Goal: Task Accomplishment & Management: Complete application form

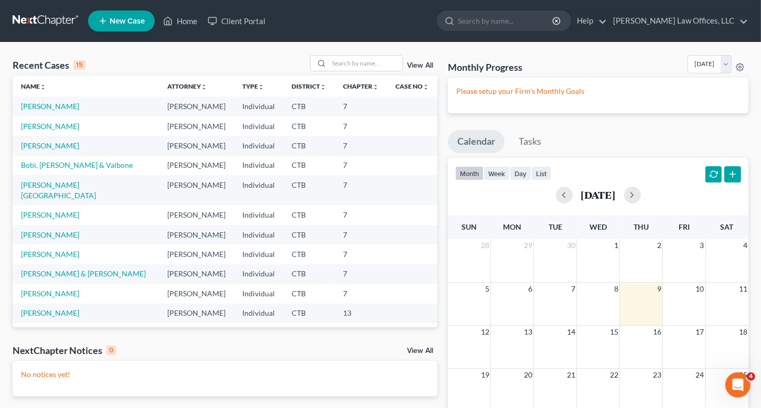
click at [127, 23] on span "New Case" at bounding box center [127, 21] width 35 height 8
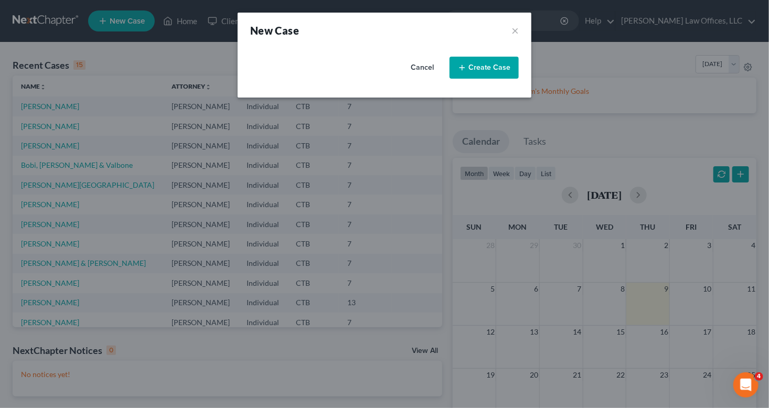
select select "12"
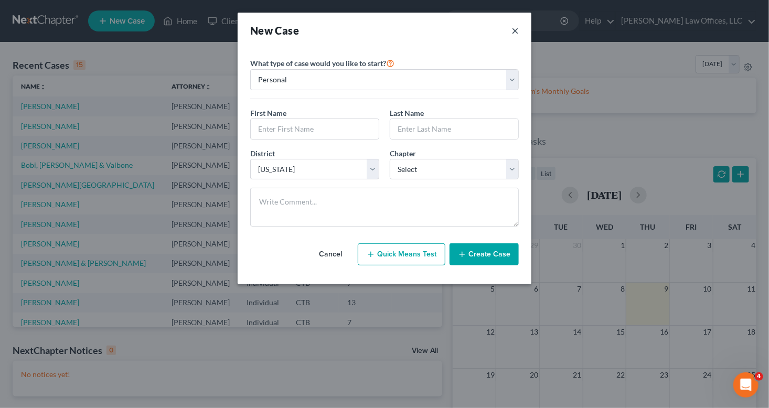
click at [516, 31] on button "×" at bounding box center [514, 30] width 7 height 15
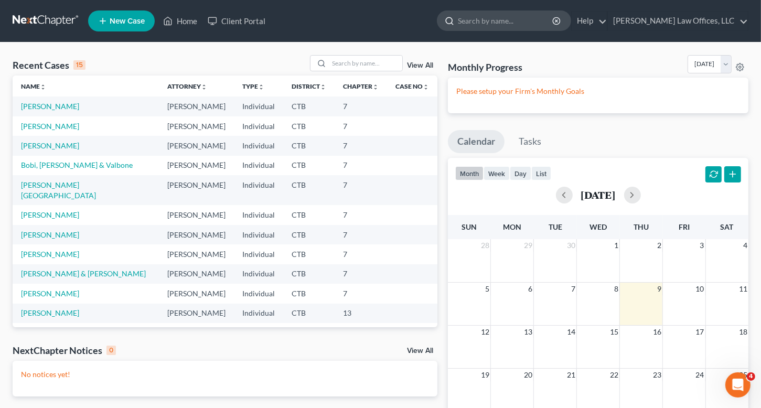
click at [503, 19] on input "search" at bounding box center [506, 20] width 96 height 19
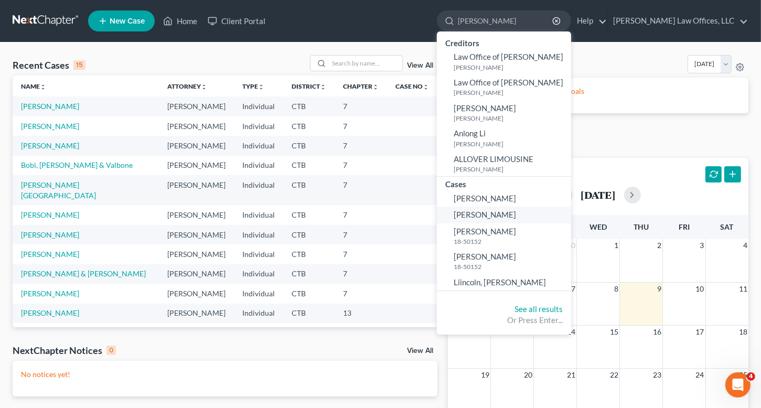
type input "[PERSON_NAME]"
click at [516, 213] on span "[PERSON_NAME]" at bounding box center [485, 214] width 62 height 9
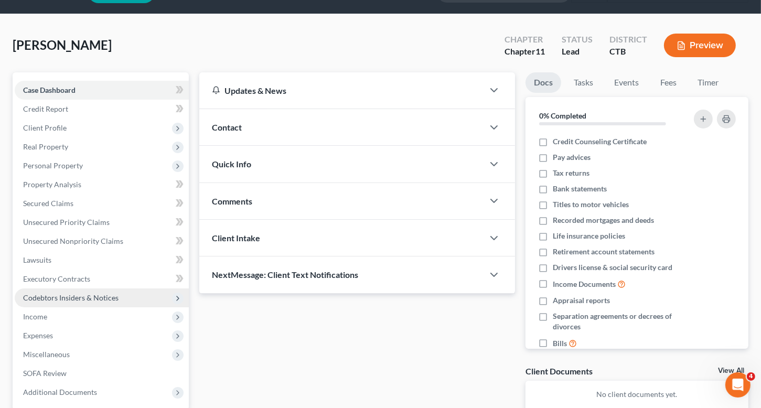
scroll to position [52, 0]
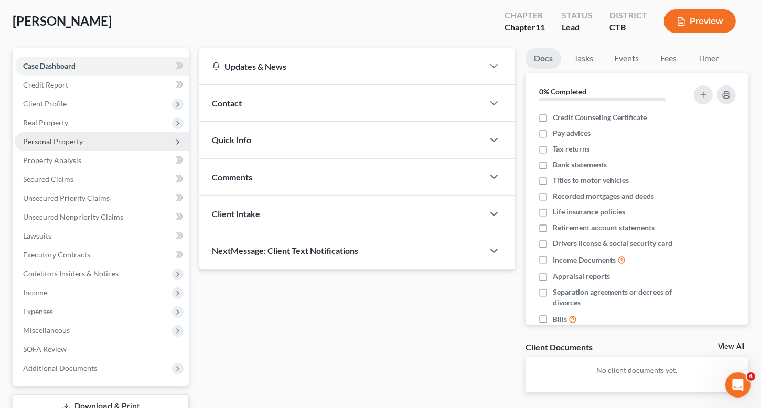
click at [71, 144] on span "Personal Property" at bounding box center [53, 141] width 60 height 9
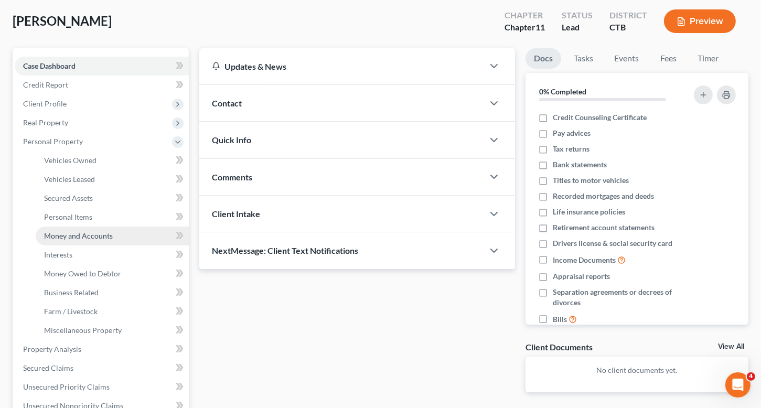
click at [83, 234] on span "Money and Accounts" at bounding box center [78, 235] width 69 height 9
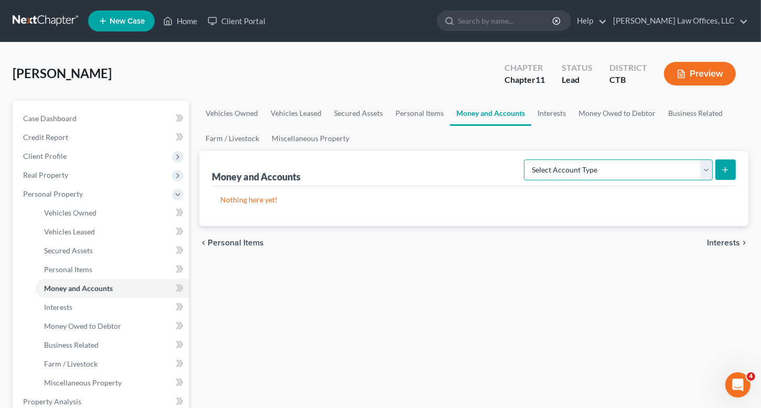
click at [572, 170] on select "Select Account Type Brokerage Cash on Hand Certificates of Deposit Checking Acc…" at bounding box center [618, 169] width 189 height 21
select select "cash_on_hand"
click at [526, 159] on select "Select Account Type Brokerage Cash on Hand Certificates of Deposit Checking Acc…" at bounding box center [618, 169] width 189 height 21
click at [724, 168] on icon "submit" at bounding box center [725, 170] width 8 height 8
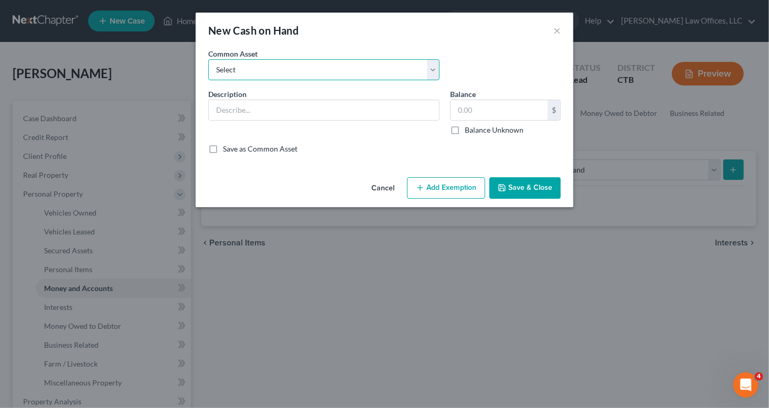
click at [341, 72] on select "Select Cash on hand" at bounding box center [323, 69] width 231 height 21
select select "0"
click at [208, 59] on select "Select Cash on hand" at bounding box center [323, 69] width 231 height 21
type input "Cash on hand"
type input "10.00"
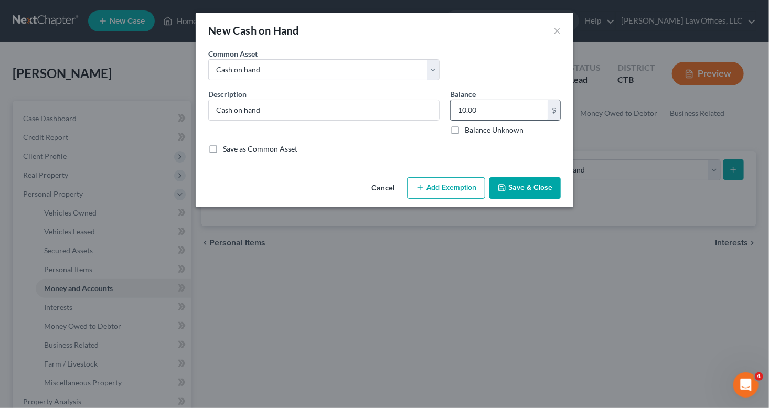
click at [462, 108] on input "10.00" at bounding box center [499, 110] width 97 height 20
click at [434, 190] on button "Add Exemption" at bounding box center [446, 188] width 78 height 22
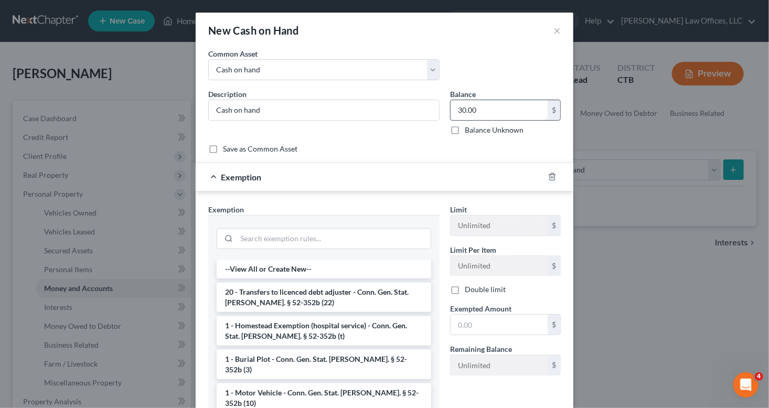
click at [457, 108] on input "30.00" at bounding box center [499, 110] width 97 height 20
type input "0"
type input "30,000"
click at [373, 139] on div "Description * Cash on hand Balance 30,000.00 $ Balance Unknown Balance Undeterm…" at bounding box center [384, 116] width 363 height 55
click at [372, 139] on div "Description * Cash on hand Balance 30,000.00 $ Balance Unknown Balance Undeterm…" at bounding box center [384, 116] width 363 height 55
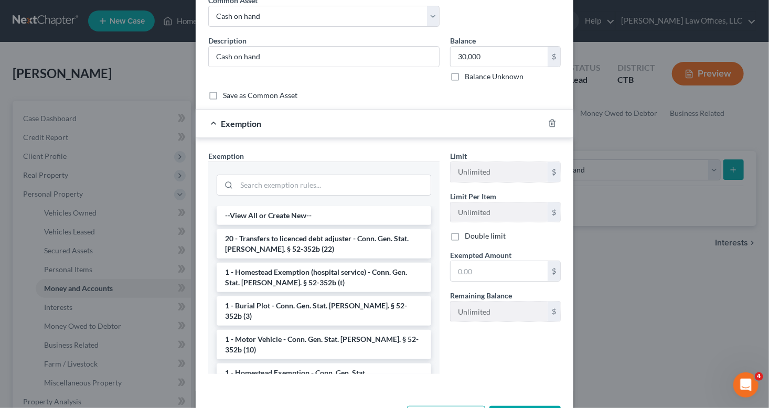
scroll to position [93, 0]
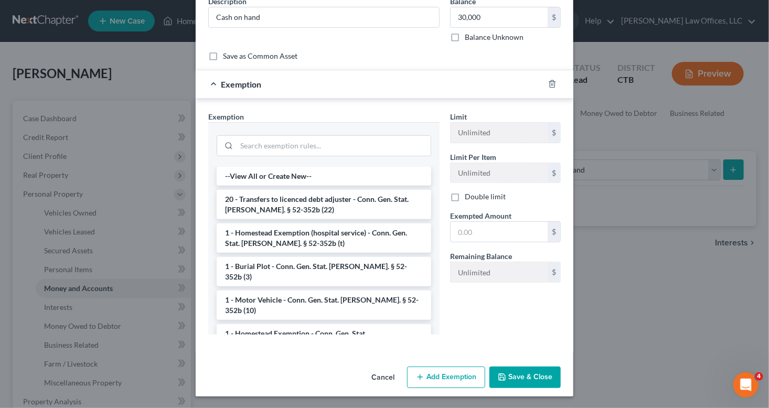
click at [525, 371] on button "Save & Close" at bounding box center [524, 378] width 71 height 22
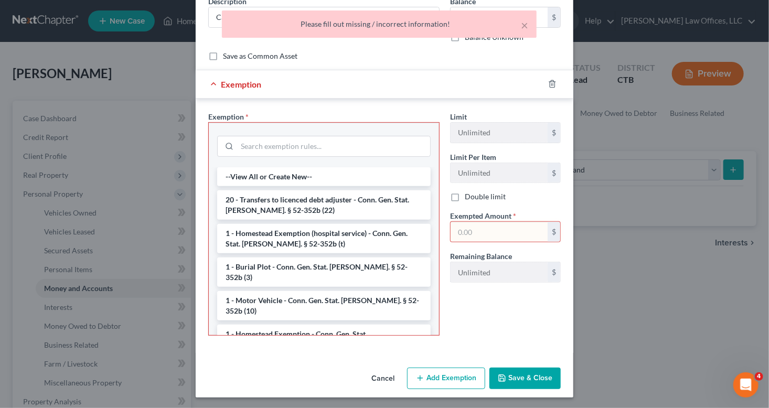
click at [525, 371] on button "Save & Close" at bounding box center [524, 379] width 71 height 22
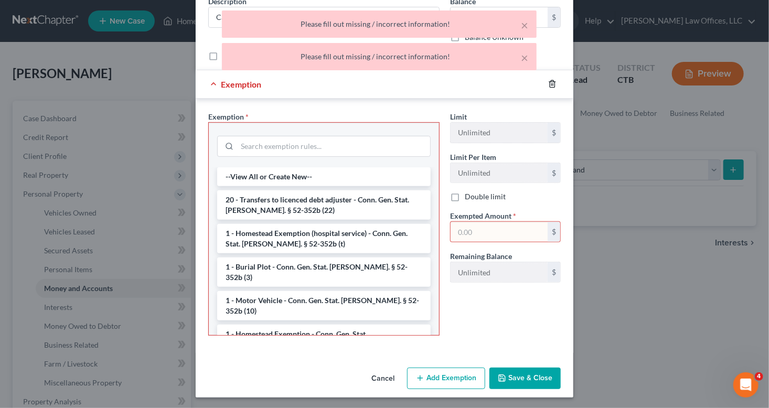
click at [548, 81] on icon "button" at bounding box center [552, 84] width 8 height 8
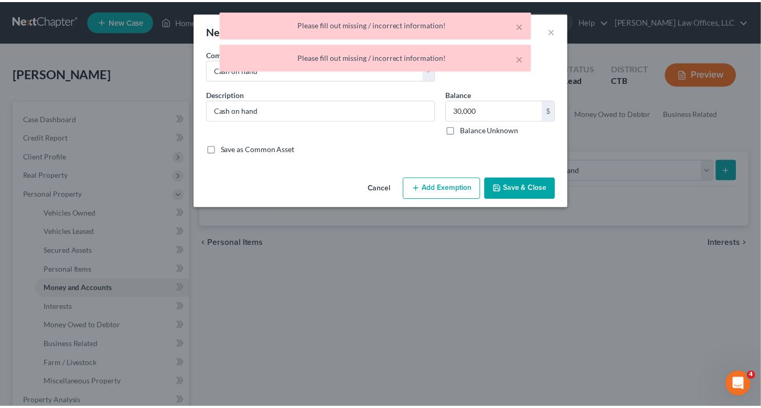
scroll to position [0, 0]
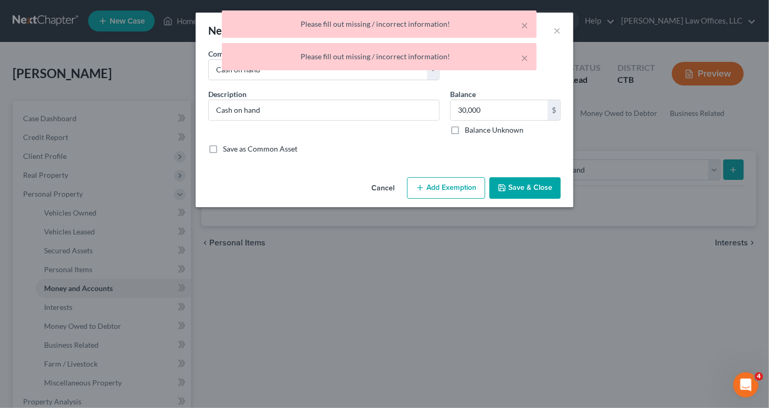
click at [528, 186] on button "Save & Close" at bounding box center [524, 188] width 71 height 22
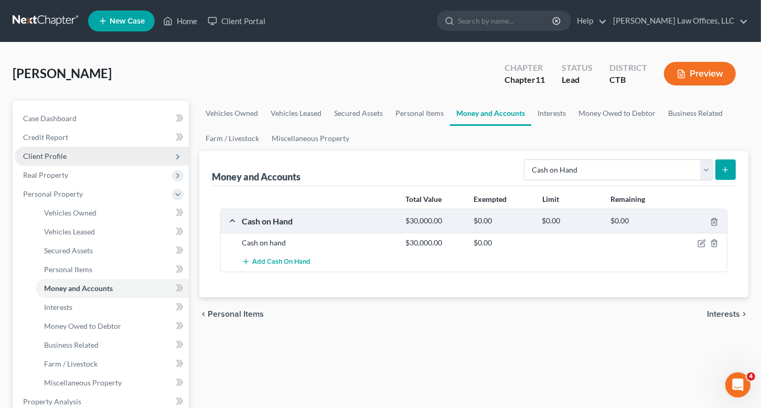
click at [70, 154] on span "Client Profile" at bounding box center [102, 156] width 174 height 19
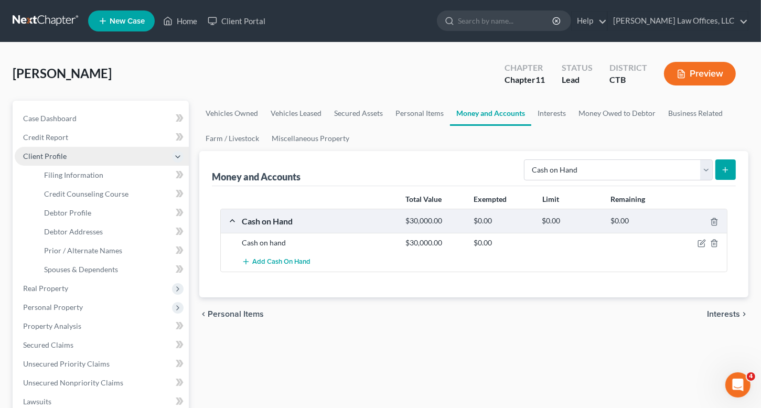
click at [70, 154] on span "Client Profile" at bounding box center [102, 156] width 174 height 19
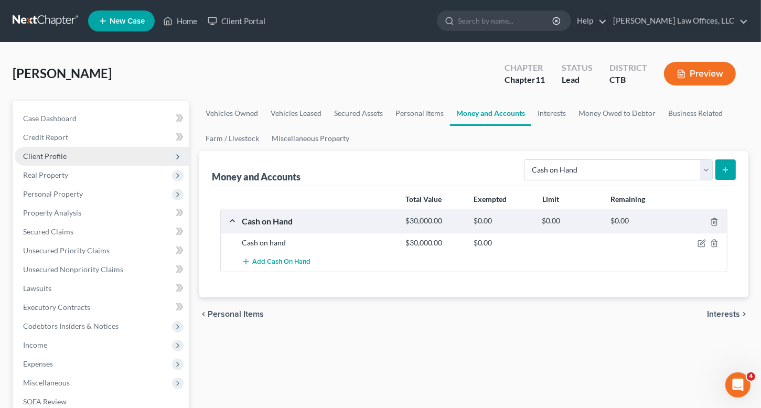
click at [70, 154] on span "Client Profile" at bounding box center [102, 156] width 174 height 19
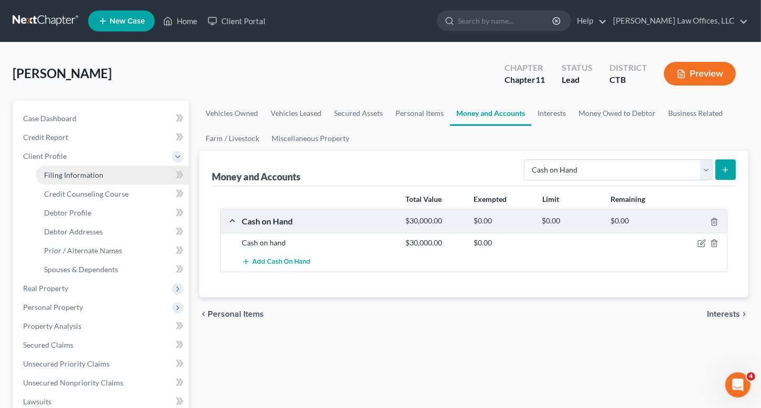
click at [91, 170] on span "Filing Information" at bounding box center [73, 174] width 59 height 9
select select "1"
select select "0"
select select "1"
select select "12"
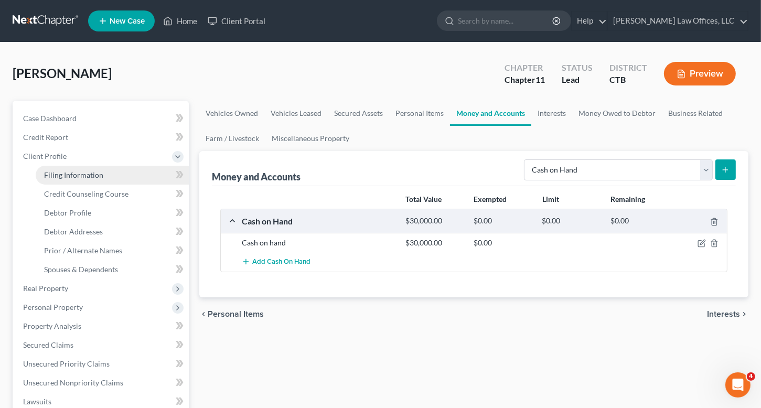
select select "0"
select select "6"
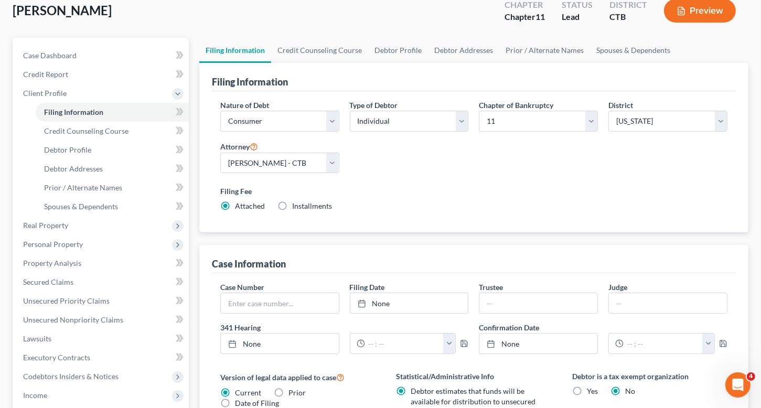
scroll to position [262, 0]
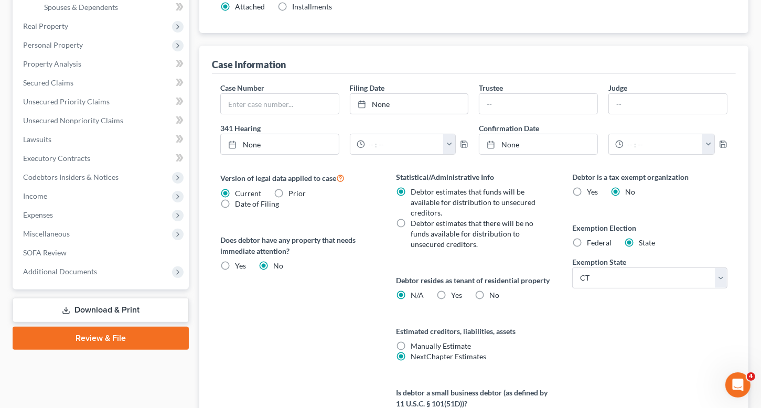
click at [587, 240] on label "Federal" at bounding box center [599, 243] width 25 height 10
click at [591, 240] on input "Federal" at bounding box center [594, 241] width 7 height 7
radio input "true"
radio input "false"
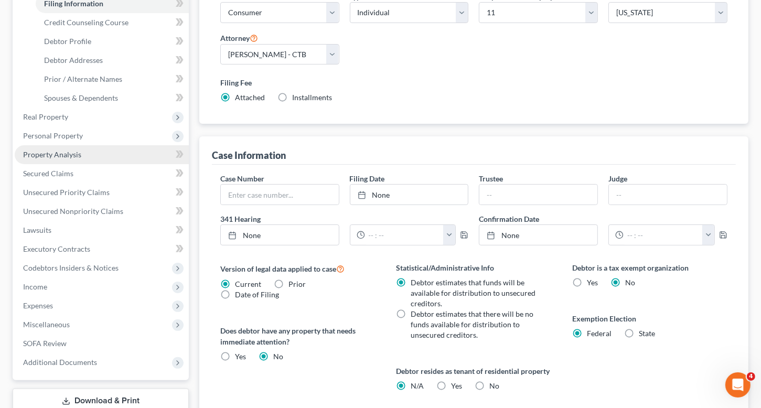
scroll to position [52, 0]
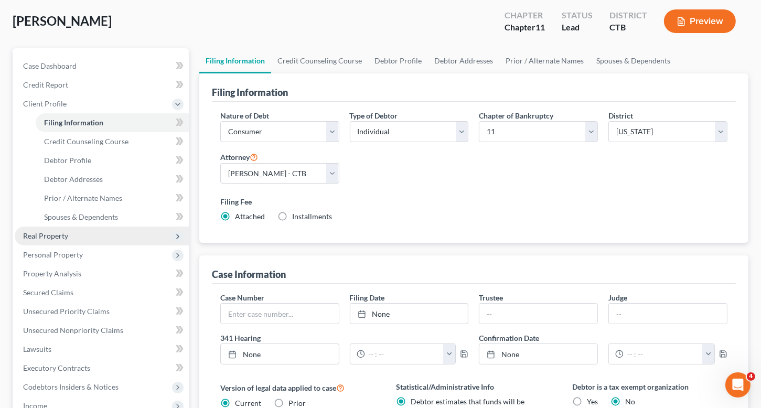
click at [92, 236] on span "Real Property" at bounding box center [102, 236] width 174 height 19
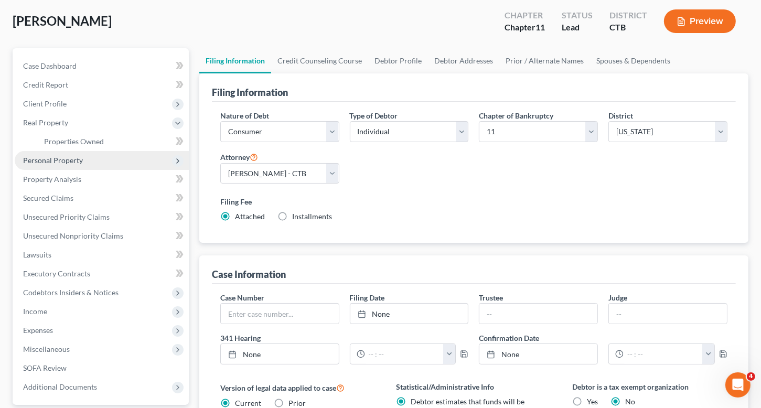
click at [76, 159] on span "Personal Property" at bounding box center [53, 160] width 60 height 9
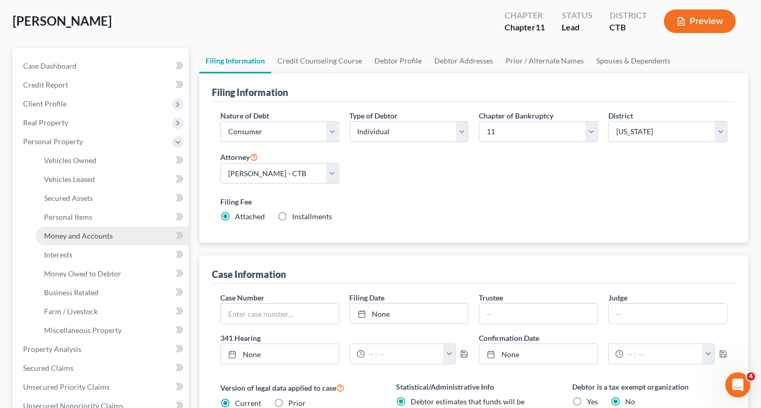
click at [83, 239] on span "Money and Accounts" at bounding box center [78, 235] width 69 height 9
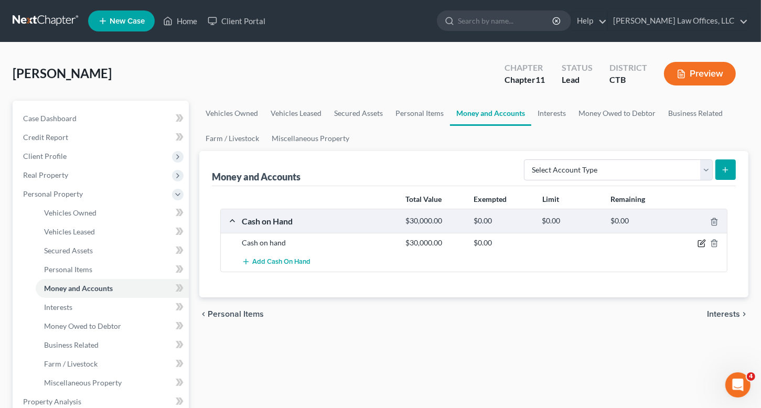
click at [702, 244] on icon "button" at bounding box center [702, 243] width 8 height 8
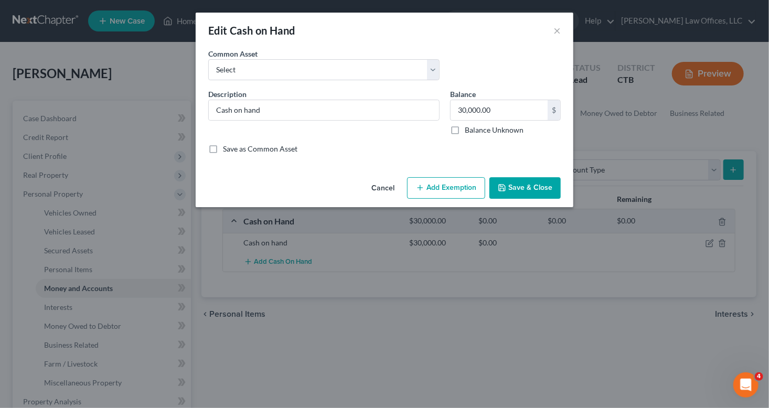
click at [463, 189] on button "Add Exemption" at bounding box center [446, 188] width 78 height 22
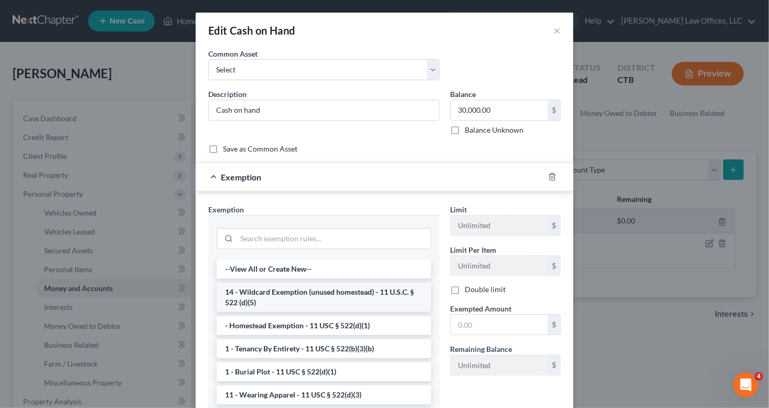
click at [305, 297] on li "14 - Wildcard Exemption (unused homestead) - 11 U.S.C. § 522 (d)(5)" at bounding box center [324, 297] width 215 height 29
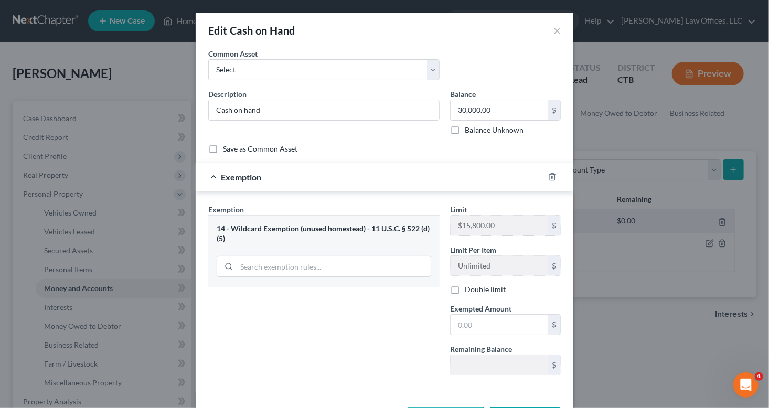
scroll to position [41, 0]
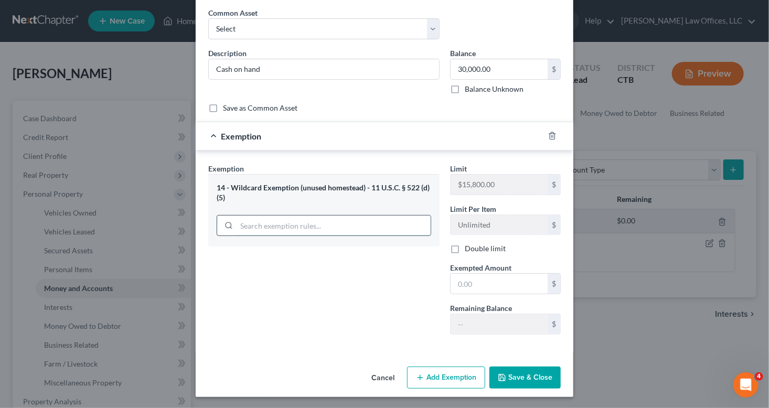
click at [332, 224] on input "search" at bounding box center [334, 226] width 194 height 20
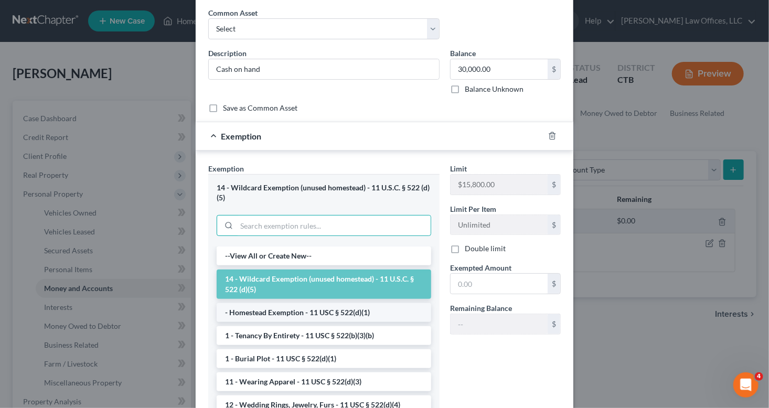
click at [287, 311] on li "- Homestead Exemption - 11 USC § 522(d)(1)" at bounding box center [324, 312] width 215 height 19
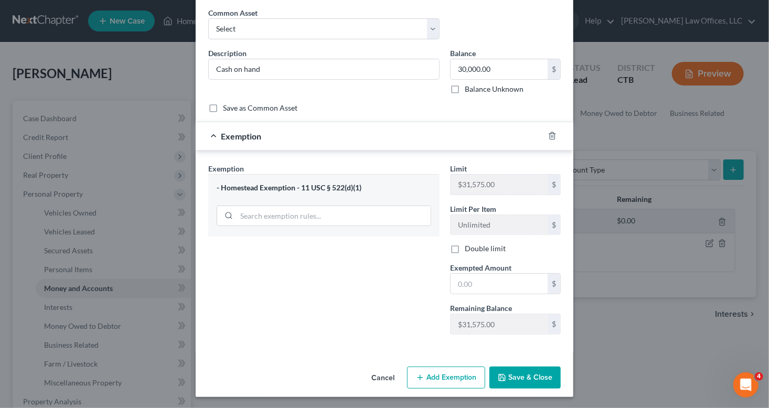
click at [324, 187] on div "- Homestead Exemption - 11 USC § 522(d)(1)" at bounding box center [324, 188] width 215 height 10
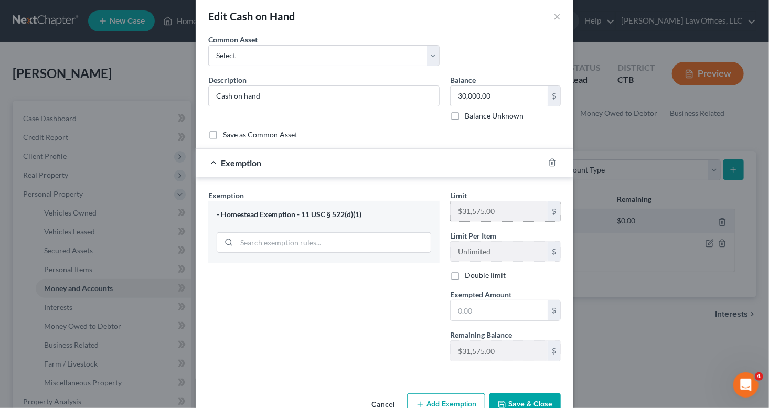
scroll to position [0, 0]
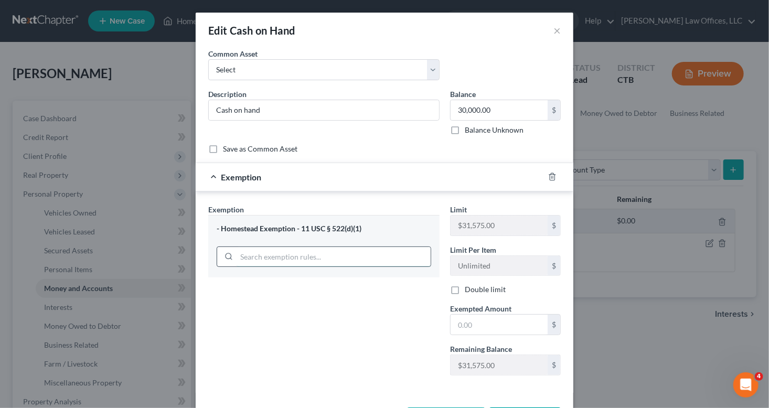
click at [299, 259] on input "search" at bounding box center [334, 257] width 194 height 20
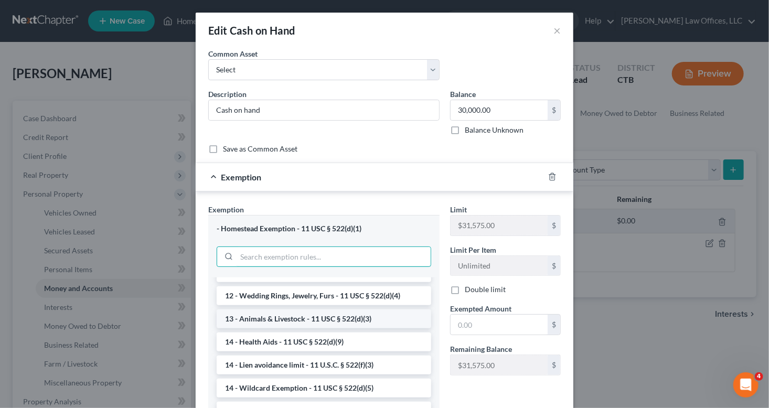
scroll to position [157, 0]
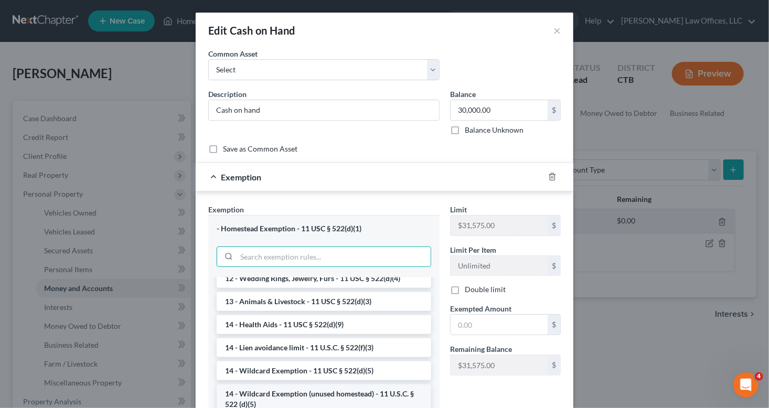
click at [289, 395] on li "14 - Wildcard Exemption (unused homestead) - 11 U.S.C. § 522 (d)(5)" at bounding box center [324, 398] width 215 height 29
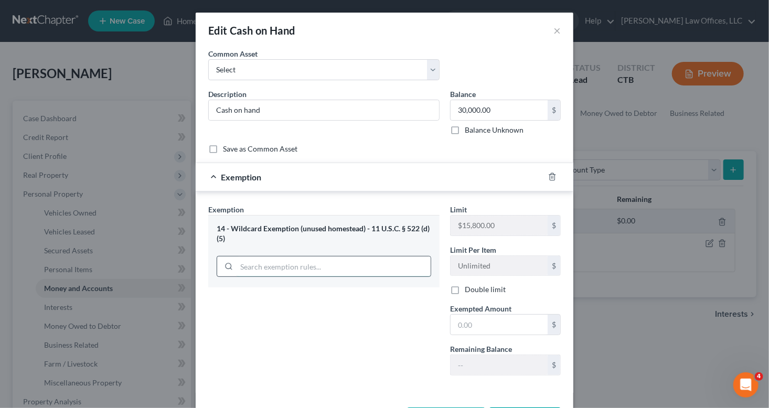
click at [262, 265] on input "search" at bounding box center [334, 267] width 194 height 20
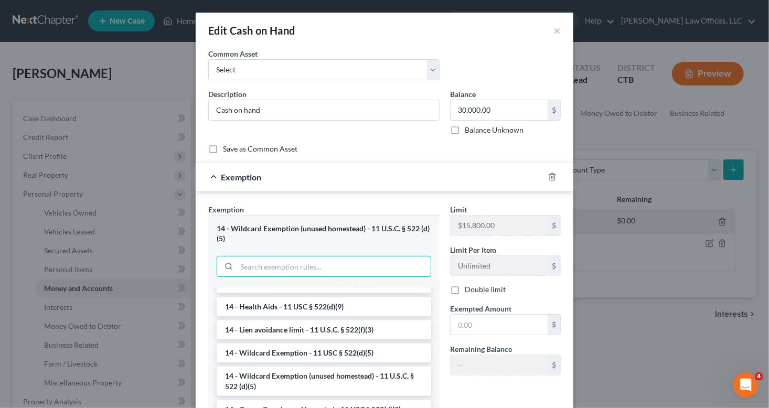
scroll to position [210, 0]
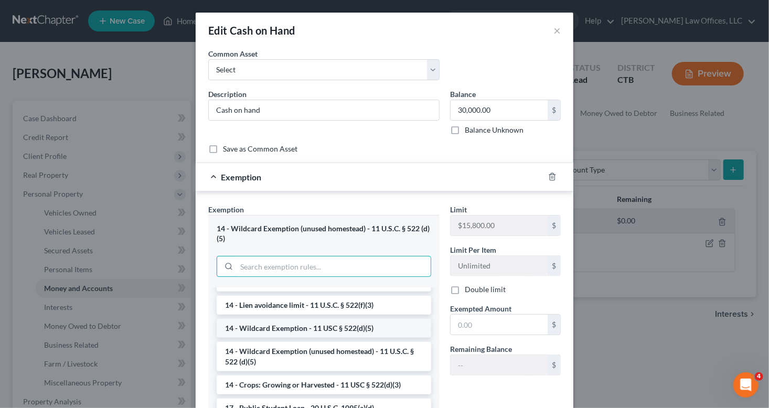
click at [293, 330] on li "14 - Wildcard Exemption - 11 USC § 522(d)(5)" at bounding box center [324, 328] width 215 height 19
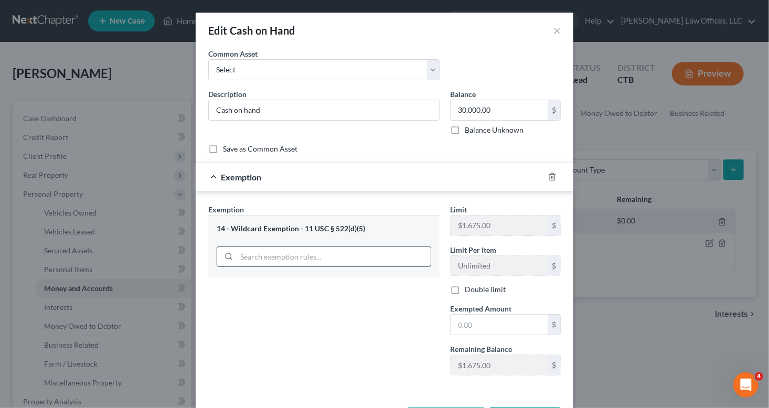
click at [304, 256] on input "search" at bounding box center [334, 257] width 194 height 20
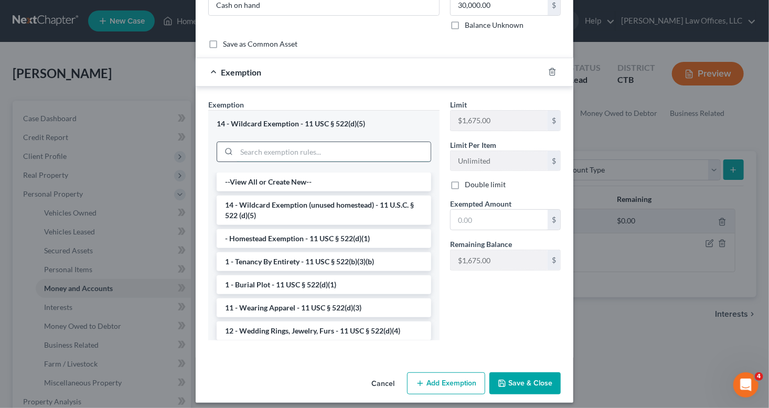
scroll to position [0, 0]
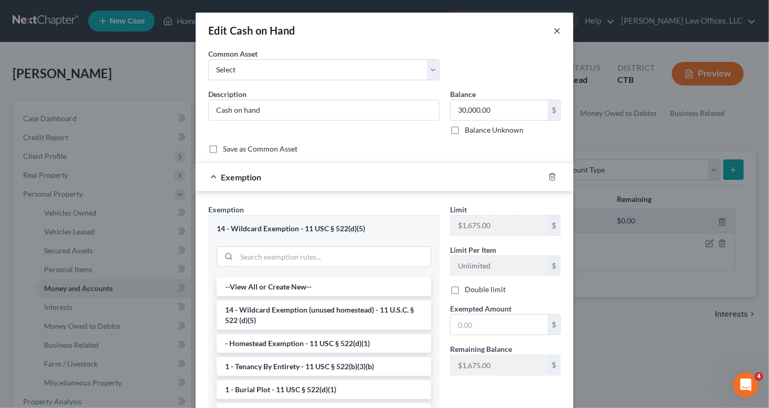
click at [555, 31] on button "×" at bounding box center [556, 30] width 7 height 13
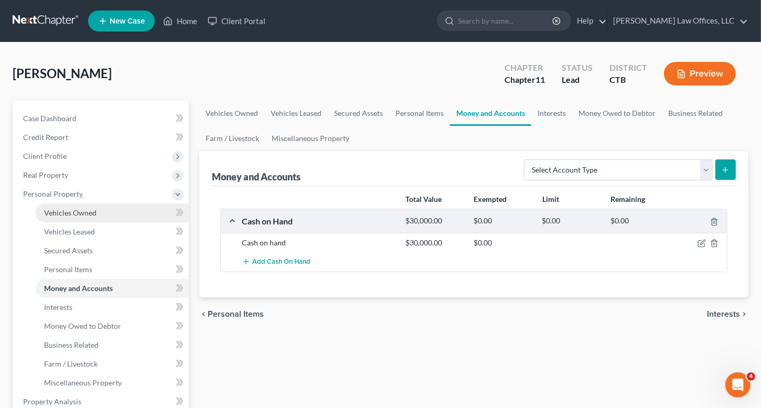
click at [82, 210] on span "Vehicles Owned" at bounding box center [70, 212] width 52 height 9
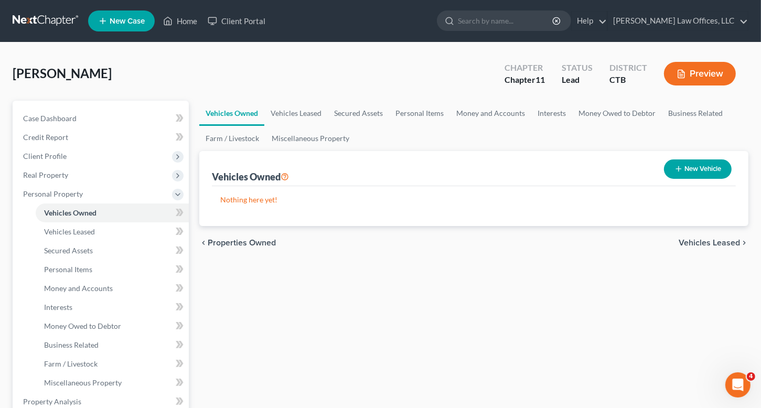
click at [709, 168] on button "New Vehicle" at bounding box center [698, 168] width 68 height 19
select select "0"
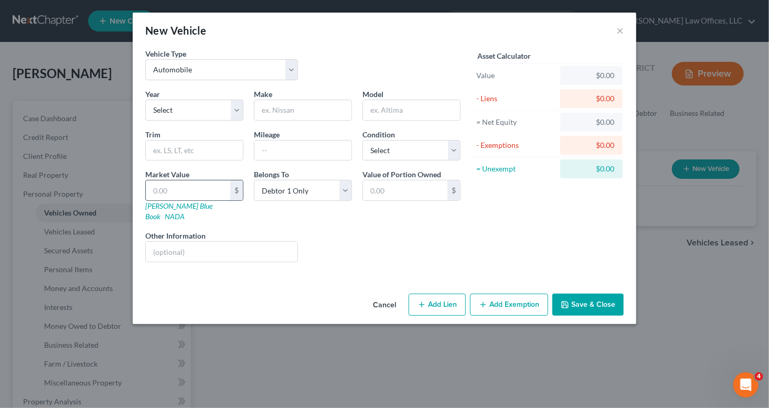
click at [184, 187] on input "text" at bounding box center [188, 190] width 84 height 20
type input "1"
type input "1.00"
type input "10"
type input "10.00"
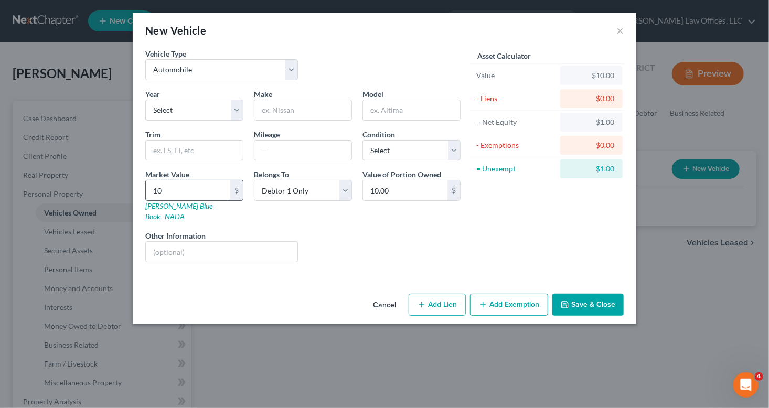
type input "100"
type input "100.00"
type input "1000"
type input "1,000.00"
type input "1,0000"
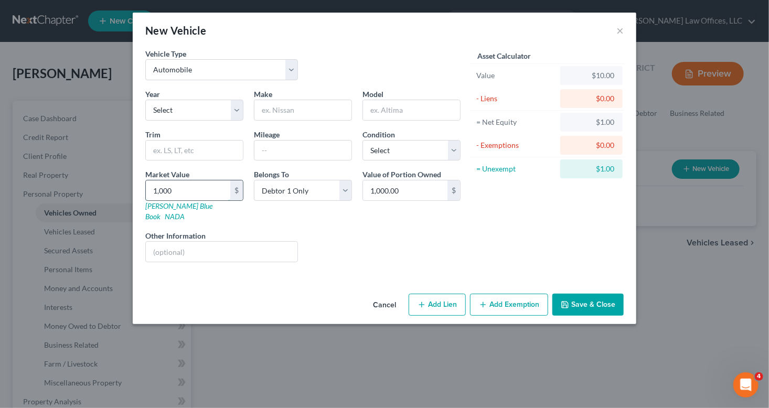
type input "10,000.00"
type input "10,000"
click at [510, 296] on button "Add Exemption" at bounding box center [509, 305] width 78 height 22
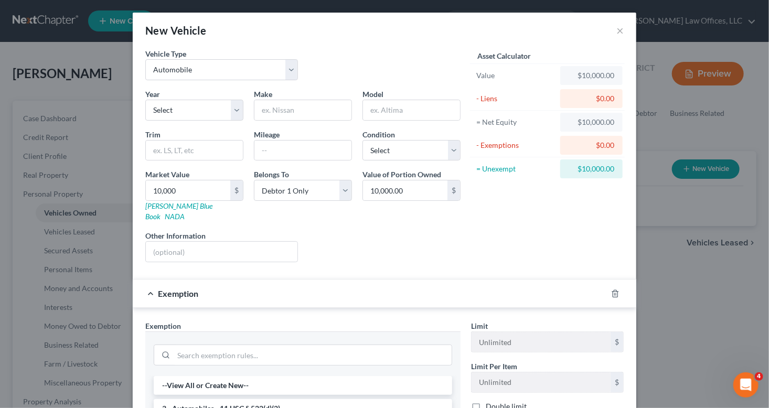
scroll to position [52, 0]
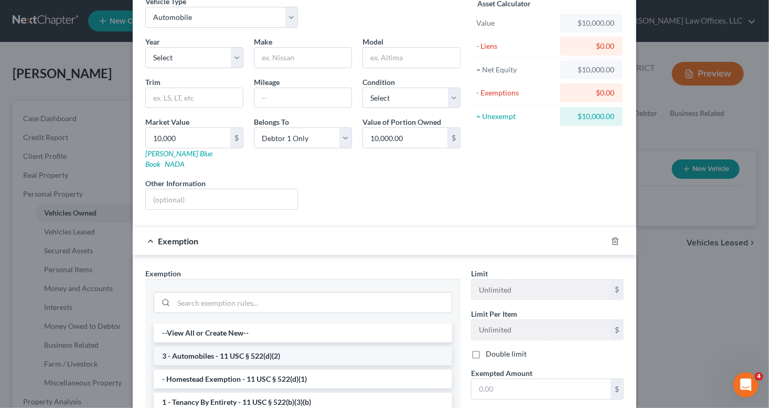
click at [257, 347] on li "3 - Automobiles - 11 USC § 522(d)(2)" at bounding box center [303, 356] width 298 height 19
